Goal: Communication & Community: Answer question/provide support

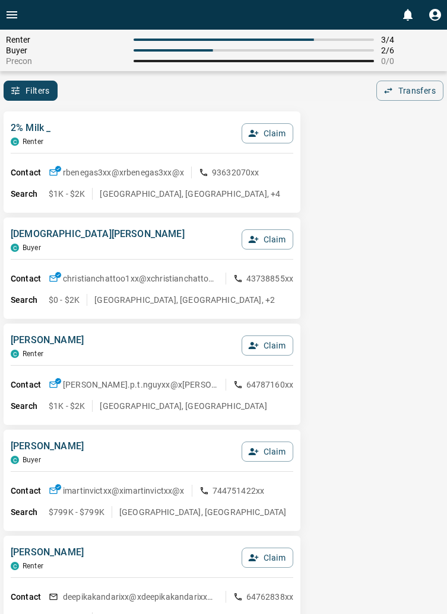
scroll to position [58, 0]
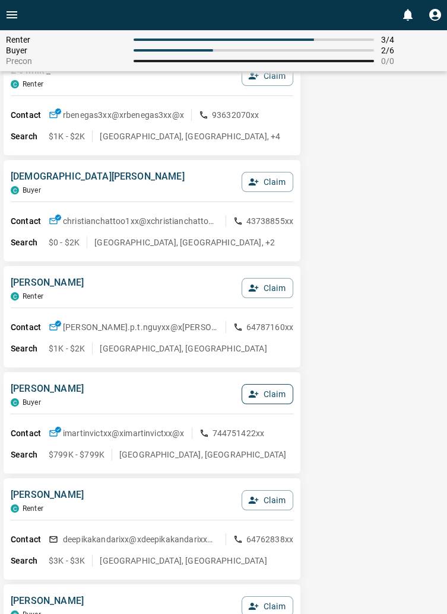
click at [265, 398] on button "Claim" at bounding box center [267, 394] width 52 height 20
click at [251, 394] on button "Confirm Claim" at bounding box center [250, 394] width 85 height 20
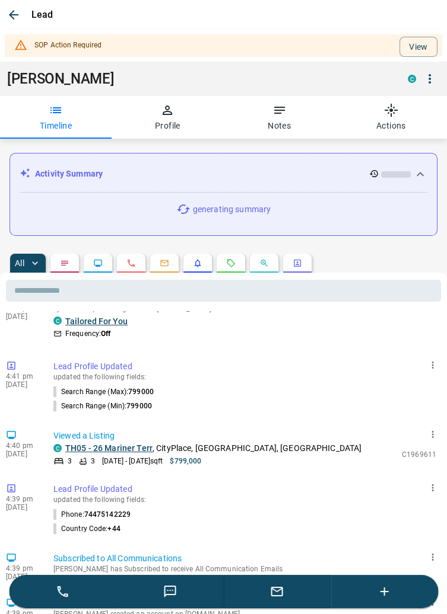
scroll to position [0, 0]
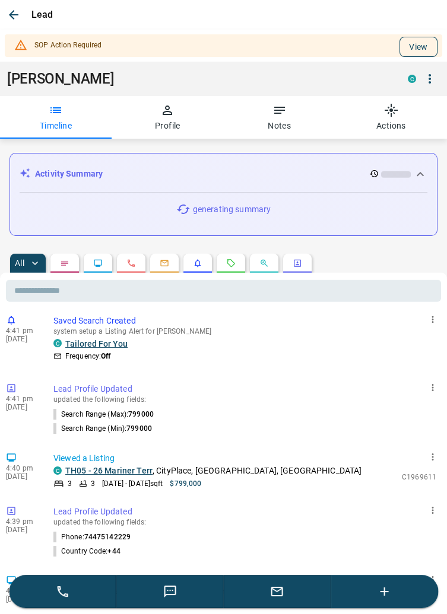
click at [424, 44] on button "View" at bounding box center [418, 47] width 38 height 20
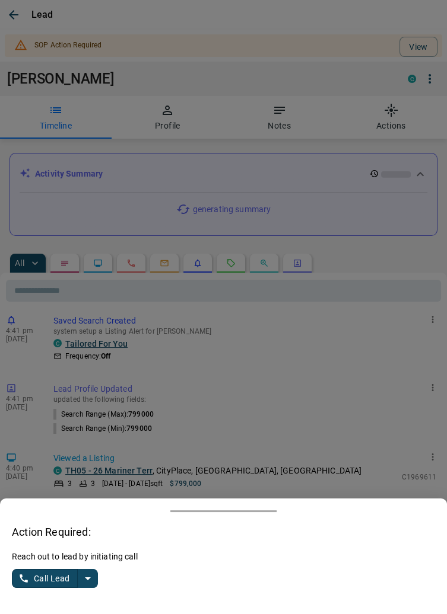
click at [95, 582] on button "split button" at bounding box center [88, 578] width 20 height 19
click at [74, 560] on li "Log Manual Call" at bounding box center [56, 556] width 72 height 18
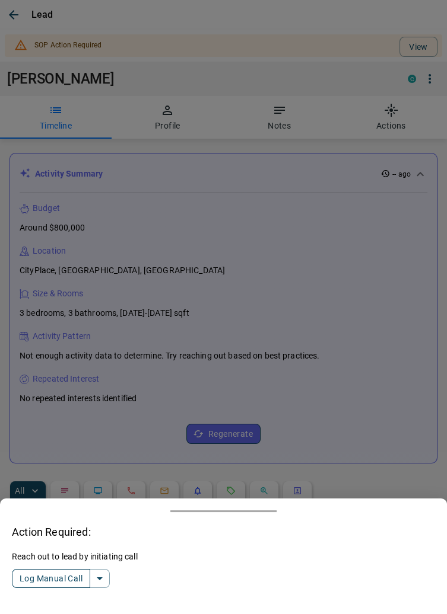
click at [33, 578] on button "Log Manual Call" at bounding box center [51, 578] width 78 height 19
click at [22, 578] on button "Yes" at bounding box center [24, 579] width 24 height 18
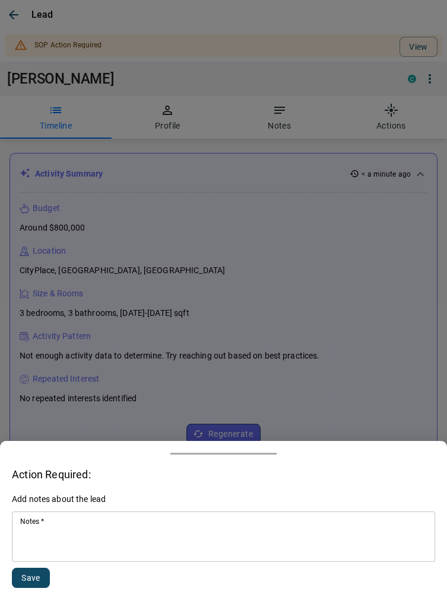
click at [100, 547] on textarea "Notes   *" at bounding box center [223, 537] width 406 height 40
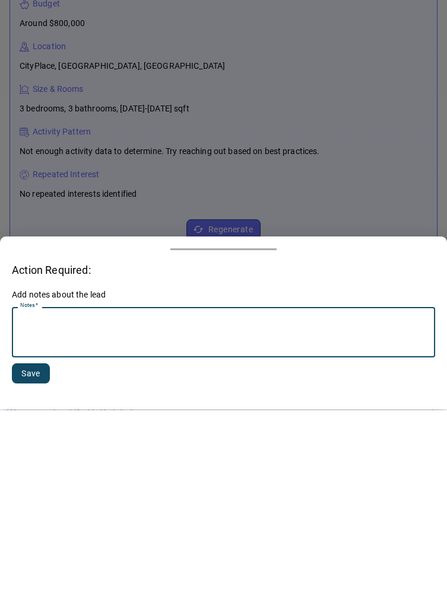
scroll to position [128, 0]
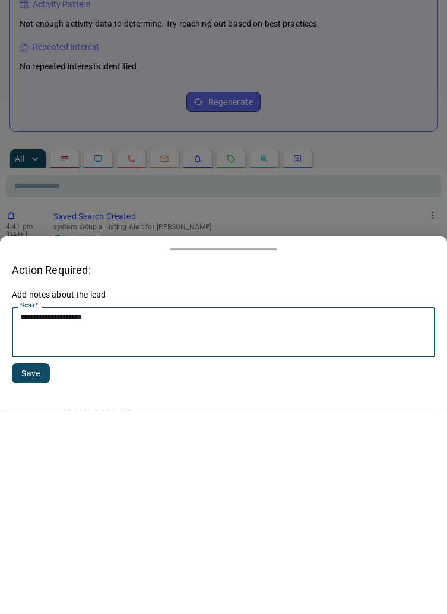
type textarea "**********"
click at [42, 577] on button "Save" at bounding box center [31, 578] width 38 height 20
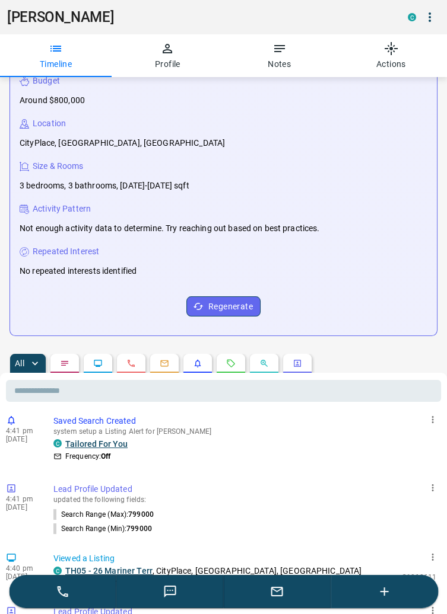
scroll to position [0, 0]
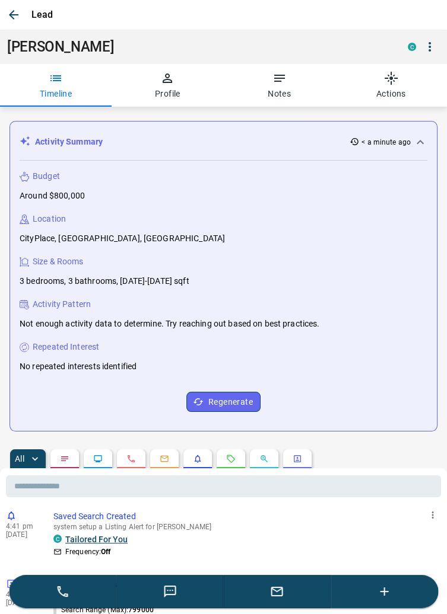
click at [277, 595] on icon "button" at bounding box center [277, 592] width 14 height 14
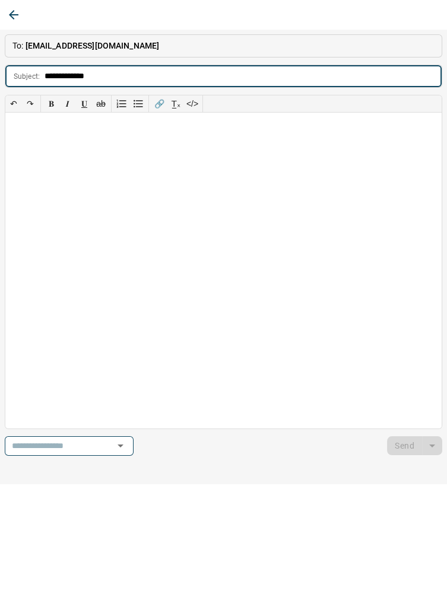
type input "**********"
click at [43, 143] on div at bounding box center [223, 271] width 436 height 316
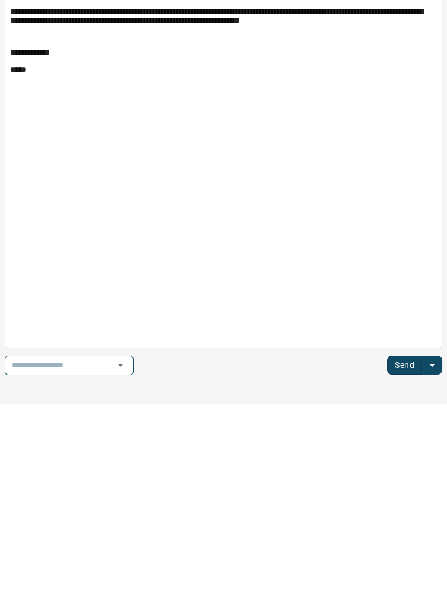
click at [410, 502] on button "Send" at bounding box center [404, 497] width 35 height 19
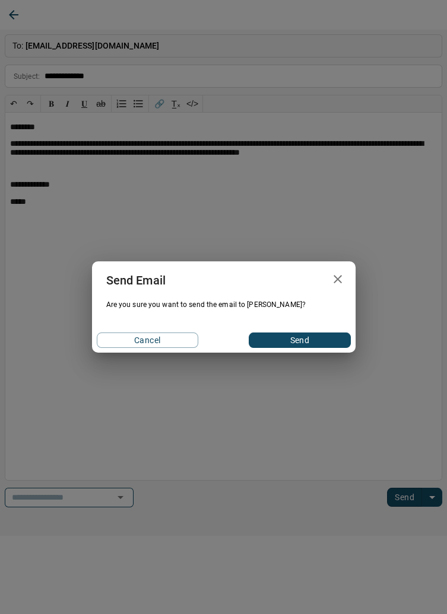
click at [323, 343] on button "Send" at bounding box center [299, 340] width 101 height 15
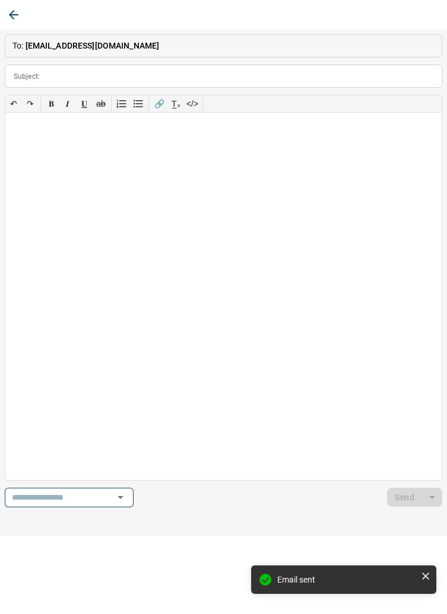
click at [14, 13] on icon "button" at bounding box center [14, 15] width 14 height 14
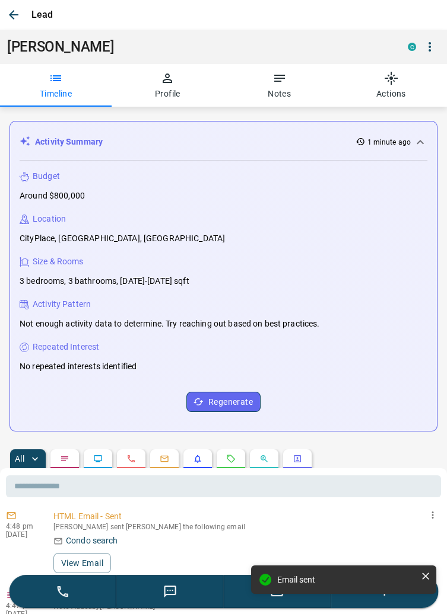
click at [17, 19] on icon "button" at bounding box center [14, 15] width 14 height 14
